Goal: Contribute content: Add original content to the website for others to see

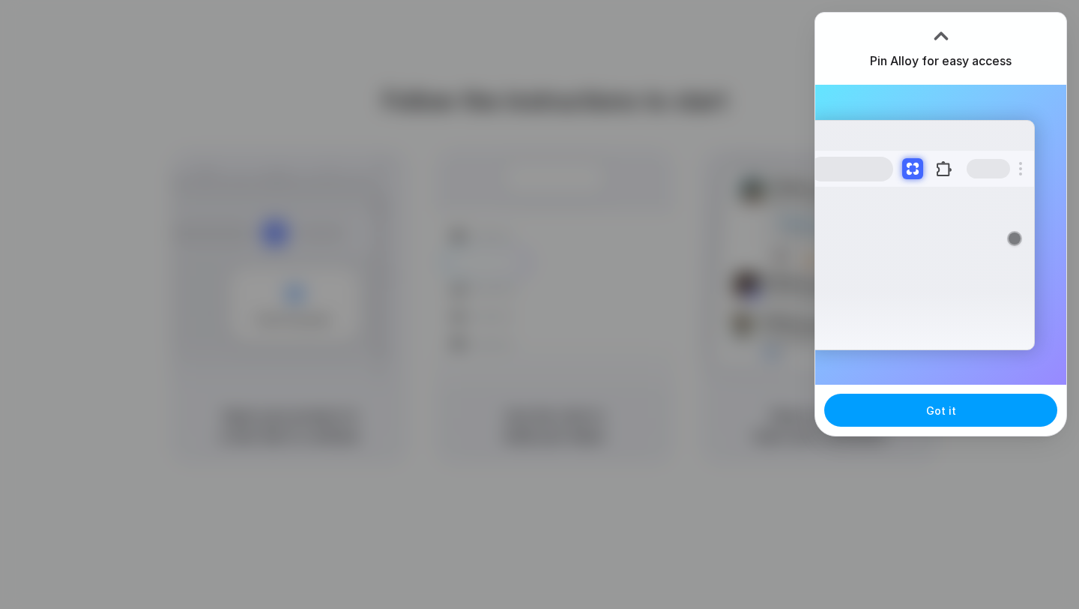
click at [927, 414] on button "Got it" at bounding box center [941, 410] width 233 height 33
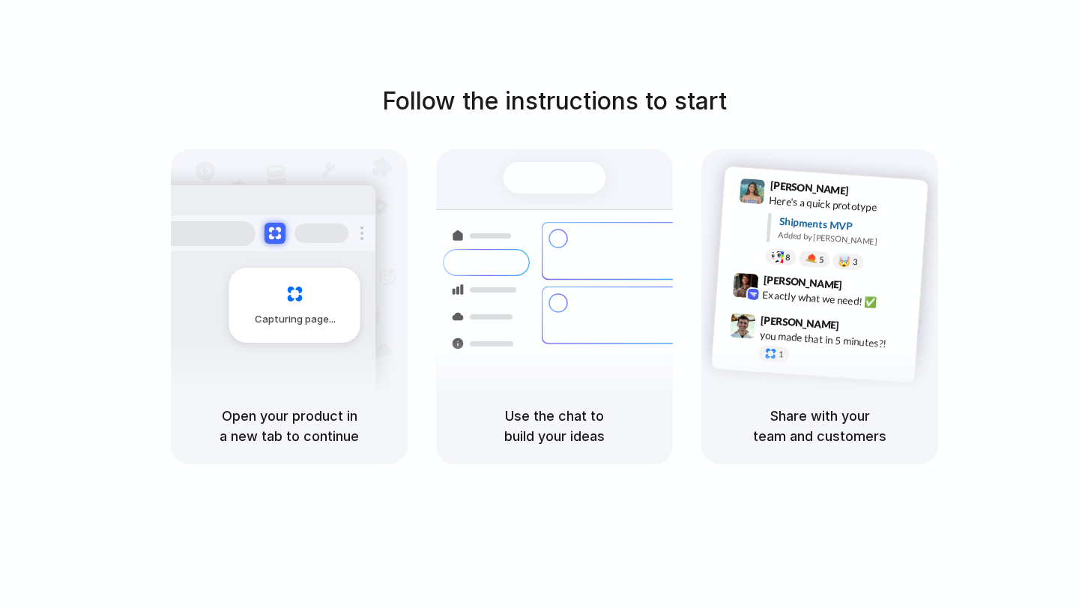
click at [985, 37] on div "Follow the instructions to start Capturing page Open your product in a new tab …" at bounding box center [554, 319] width 1109 height 639
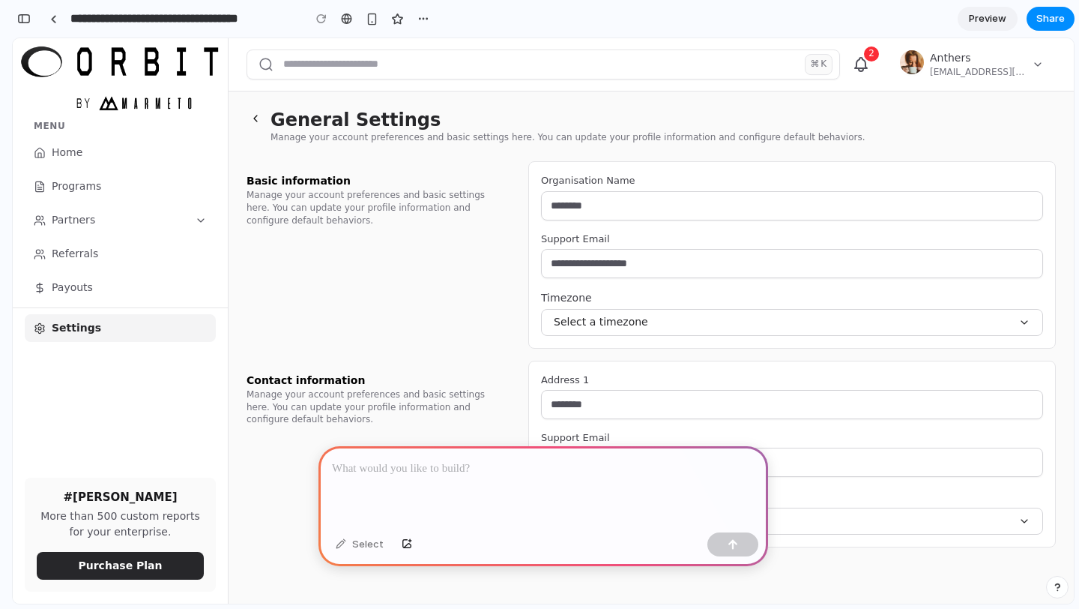
scroll to position [4, 0]
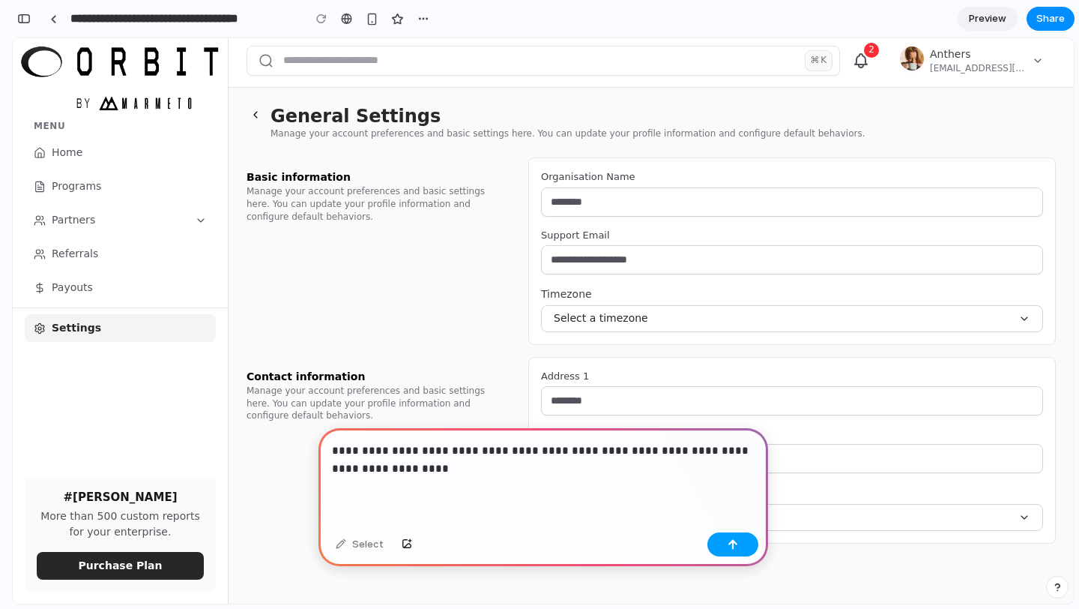
click at [738, 544] on div "button" at bounding box center [733, 544] width 10 height 10
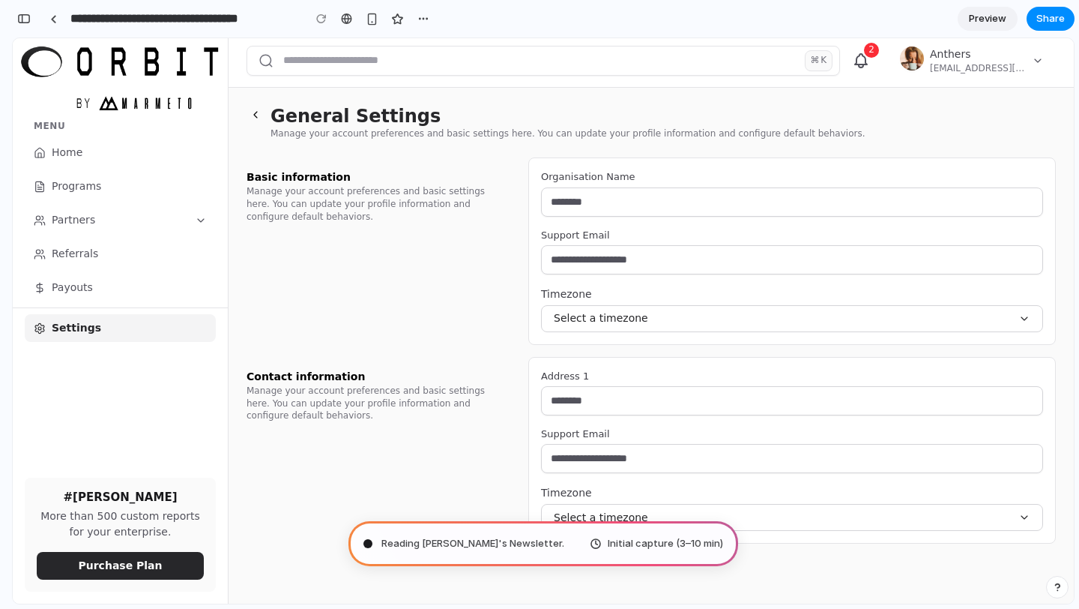
type input "**********"
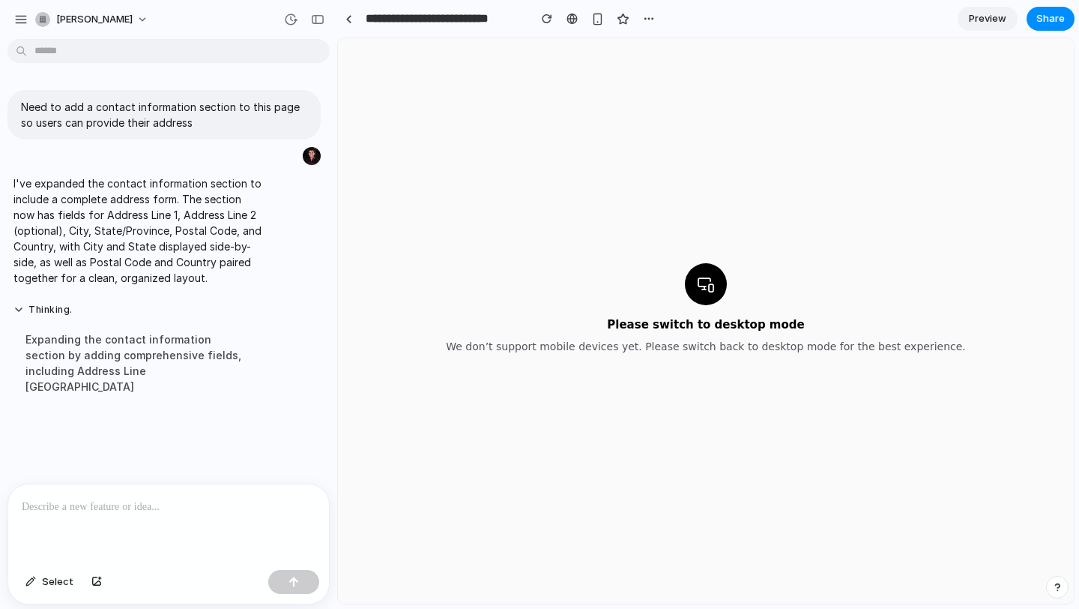
scroll to position [0, 0]
click at [990, 19] on span "Preview" at bounding box center [987, 18] width 37 height 15
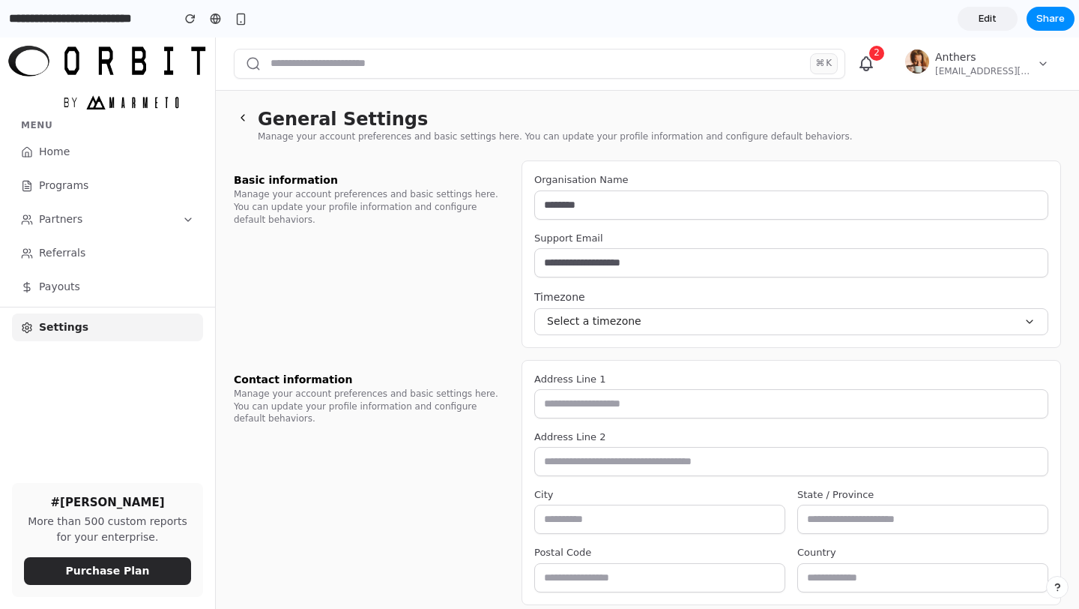
scroll to position [55, 0]
